Goal: Information Seeking & Learning: Learn about a topic

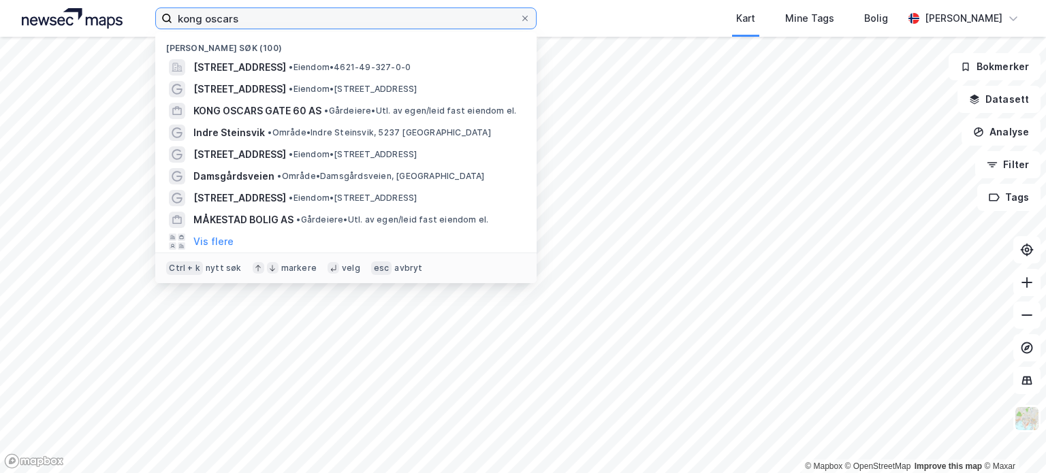
drag, startPoint x: 245, startPoint y: 15, endPoint x: 171, endPoint y: 11, distance: 74.3
click at [171, 11] on label "kong oscars" at bounding box center [345, 18] width 381 height 22
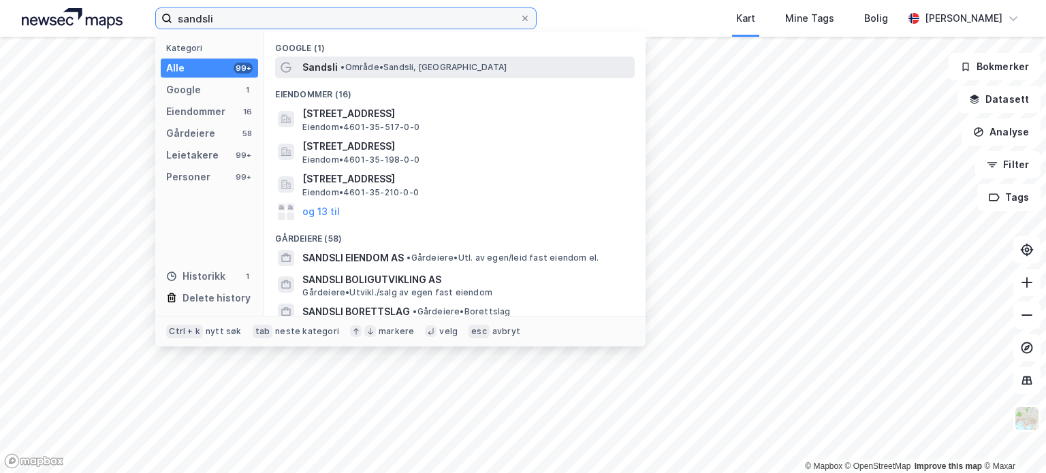
type input "sandsli"
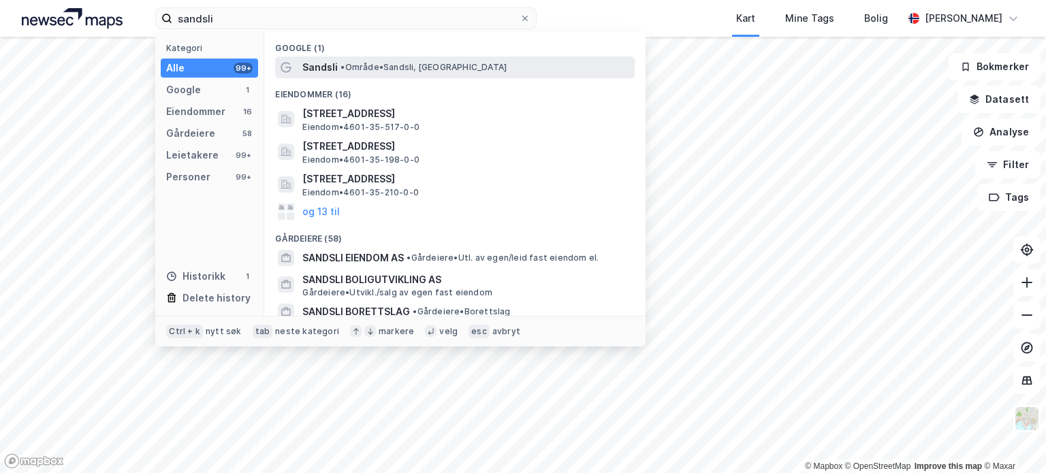
click at [422, 67] on span "• Område • [GEOGRAPHIC_DATA], [GEOGRAPHIC_DATA]" at bounding box center [423, 67] width 166 height 11
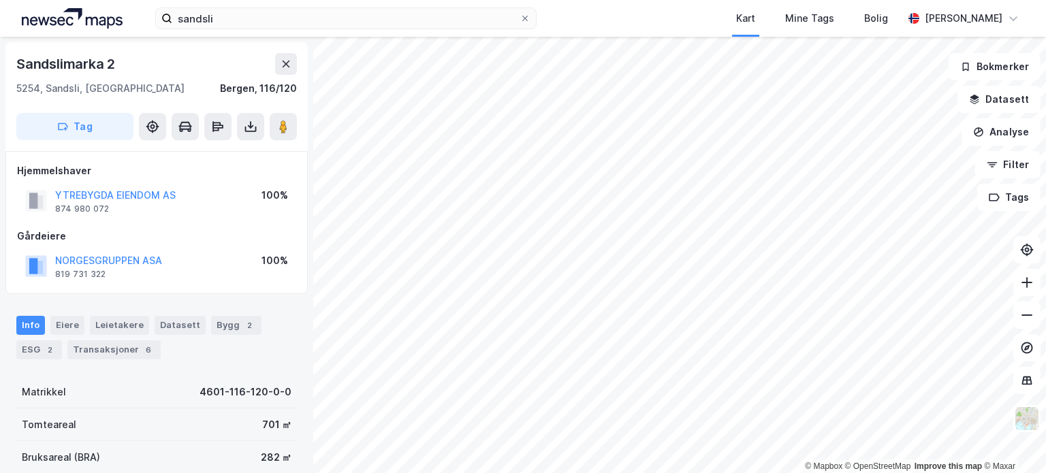
scroll to position [2, 0]
click at [0, 0] on button "NORGESGRUPPEN ASA" at bounding box center [0, 0] width 0 height 0
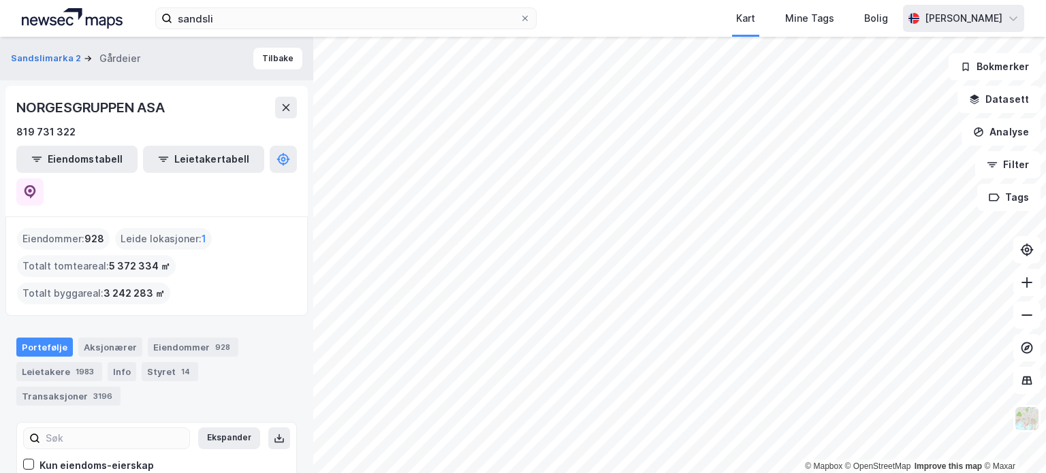
click at [894, 18] on div "sandsli Kart Mine Tags Bolig [PERSON_NAME] © Mapbox © OpenStreetMap Improve thi…" at bounding box center [523, 236] width 1046 height 473
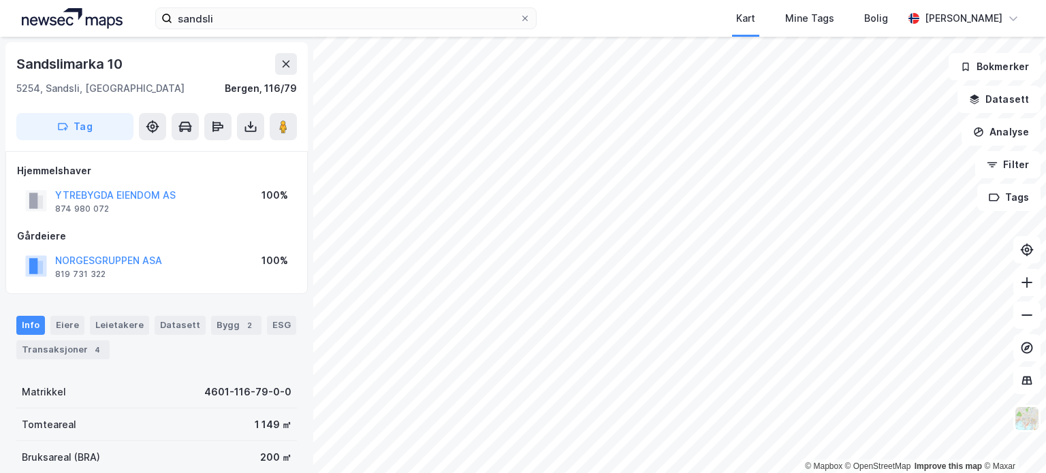
click at [65, 336] on div "Info [PERSON_NAME] Datasett Bygg 2 ESG Transaksjoner 4" at bounding box center [156, 338] width 281 height 44
click at [65, 348] on div "Transaksjoner 4" at bounding box center [62, 349] width 93 height 19
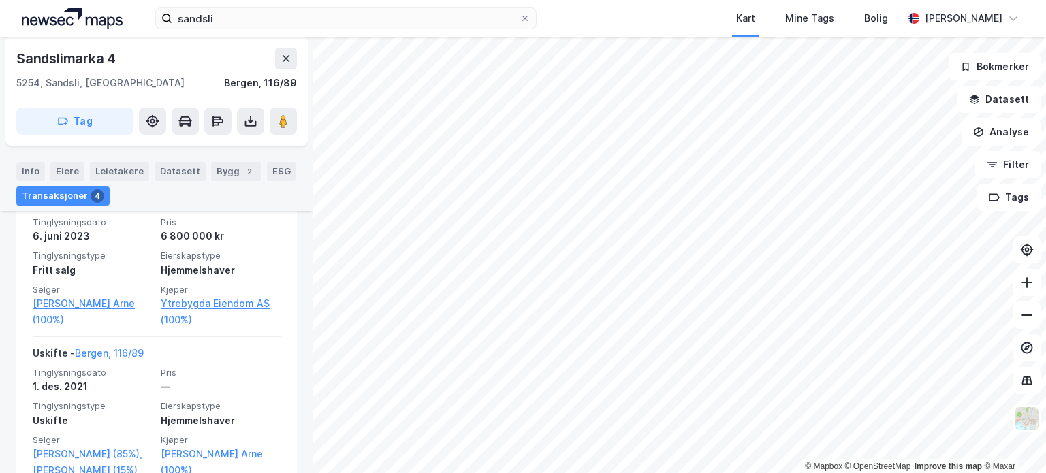
scroll to position [565, 0]
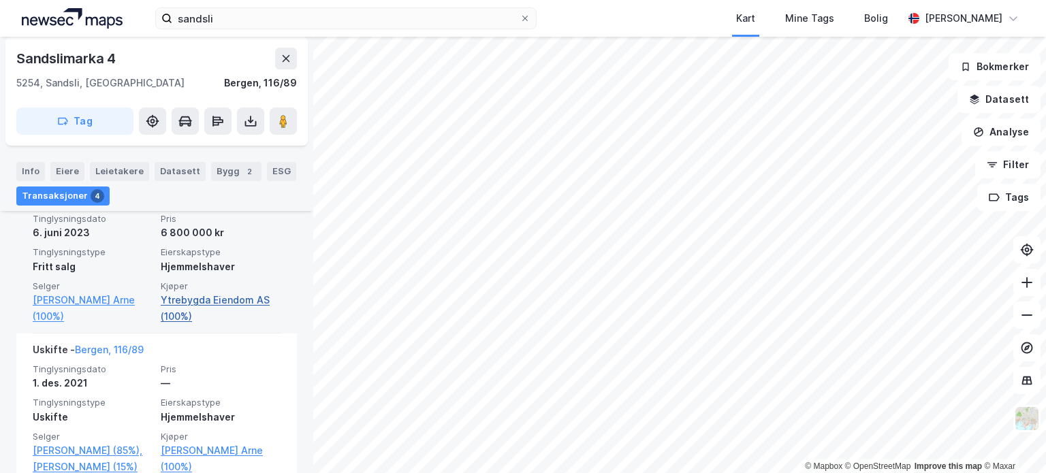
click at [204, 315] on link "Ytrebygda Eiendom AS (100%)" at bounding box center [221, 308] width 120 height 33
